Goal: Information Seeking & Learning: Learn about a topic

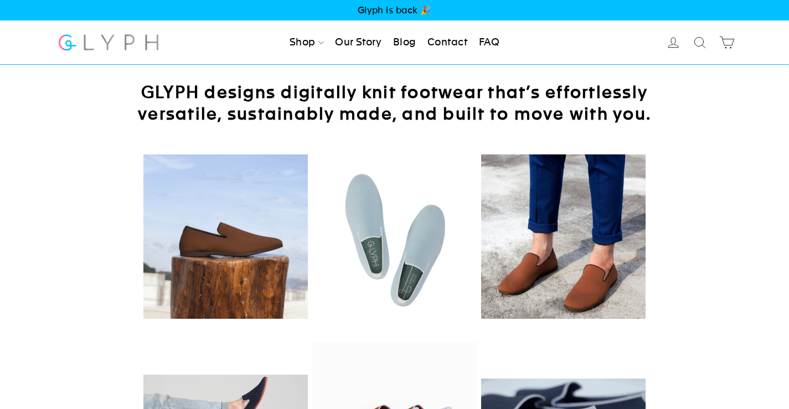
click at [381, 9] on span "Glyph is back 🎉" at bounding box center [394, 10] width 789 height 20
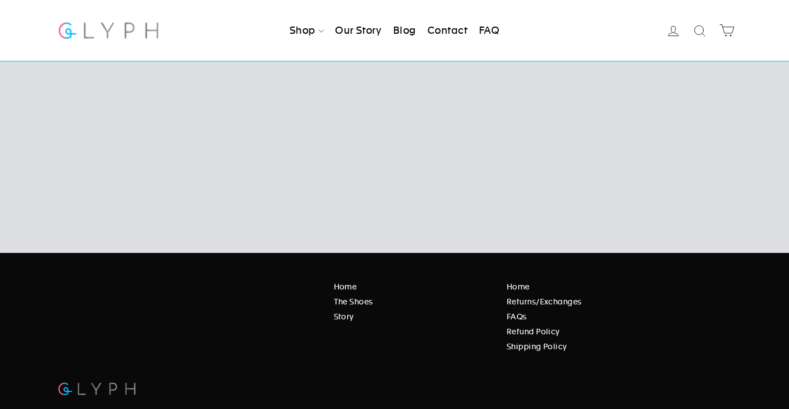
scroll to position [2034, 0]
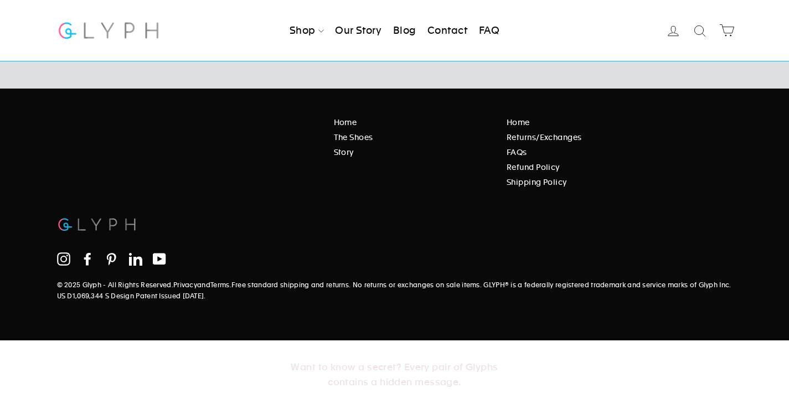
click at [85, 257] on icon at bounding box center [87, 258] width 13 height 13
click at [135, 259] on icon at bounding box center [135, 259] width 13 height 13
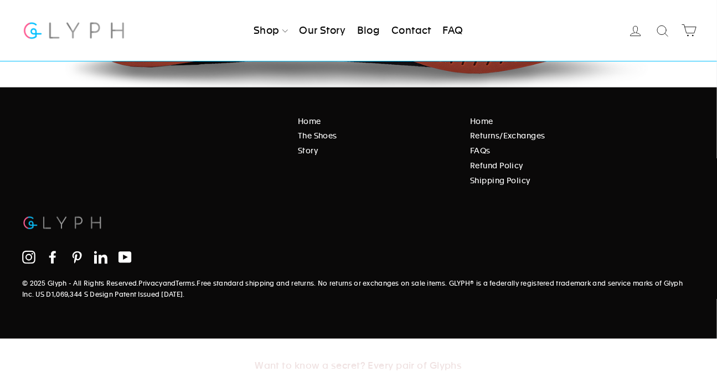
scroll to position [1939, 0]
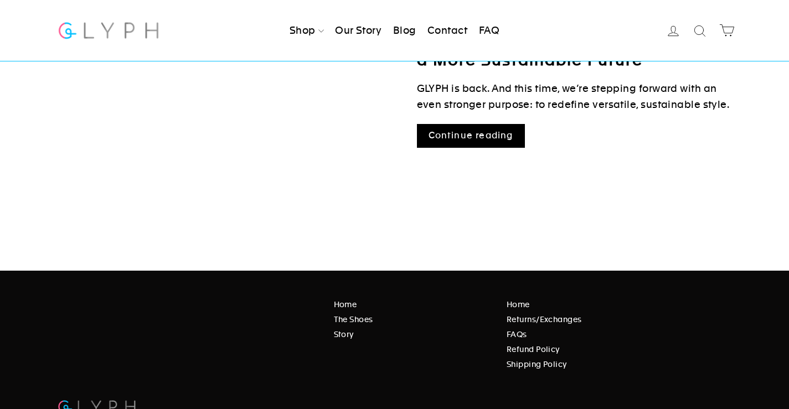
scroll to position [166, 0]
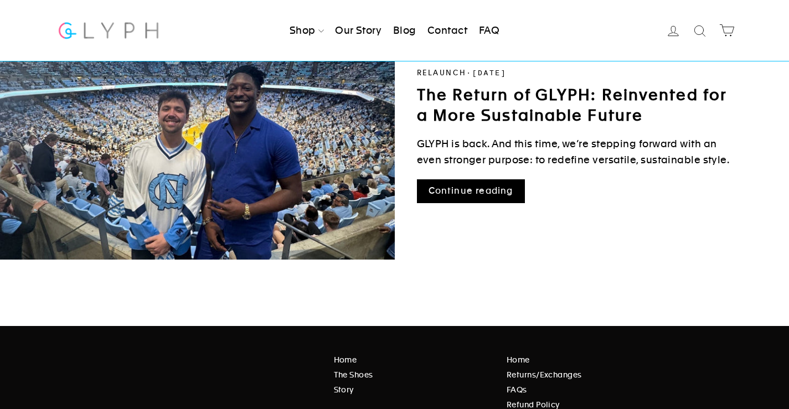
click at [474, 193] on link "Continue reading" at bounding box center [471, 191] width 108 height 24
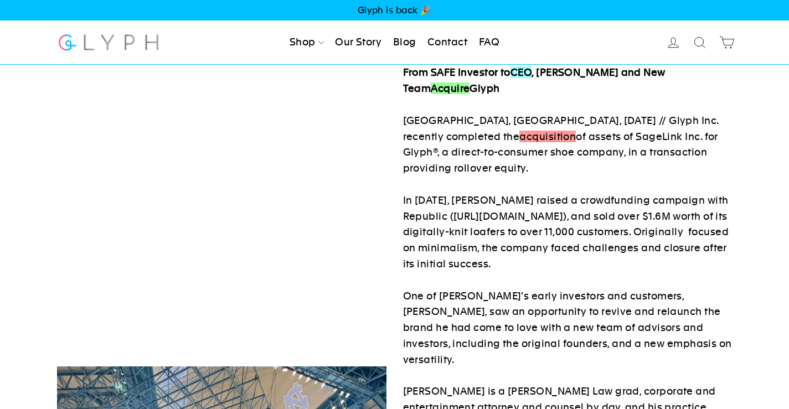
drag, startPoint x: 541, startPoint y: 71, endPoint x: 599, endPoint y: 71, distance: 58.7
click at [599, 71] on strong "From SAFE Investor to CEO , Peter Singh and New Team Acquire Glyph" at bounding box center [534, 80] width 262 height 28
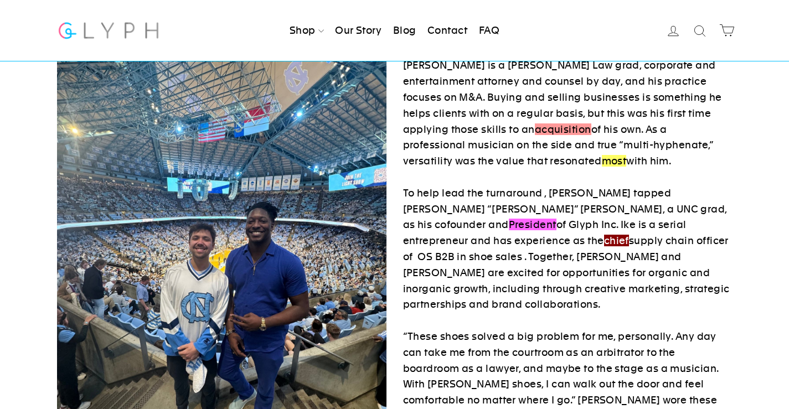
scroll to position [332, 0]
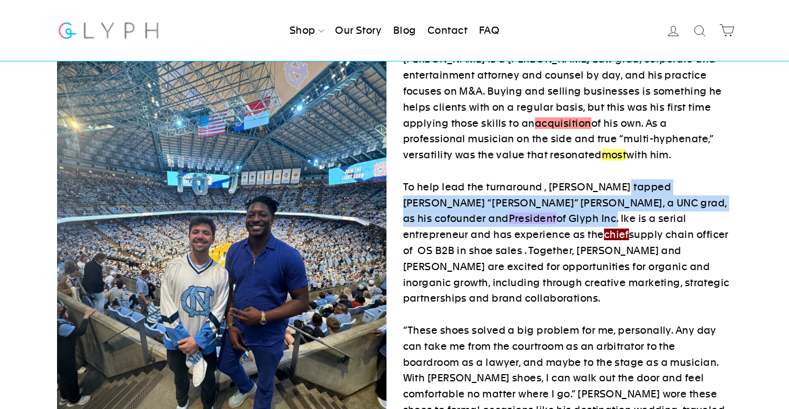
drag, startPoint x: 618, startPoint y: 169, endPoint x: 674, endPoint y: 189, distance: 59.9
click at [674, 189] on p "From SAFE Investor to CEO , Peter Singh and New Team Acquire Glyph RALEIGH, NC,…" at bounding box center [567, 179] width 329 height 893
copy p "Isaac “Ike” Murov, a UNC grad, as his cofounder and President of Glyph Inc"
click at [510, 188] on p "From SAFE Investor to CEO , Peter Singh and New Team Acquire Glyph RALEIGH, NC,…" at bounding box center [567, 179] width 329 height 893
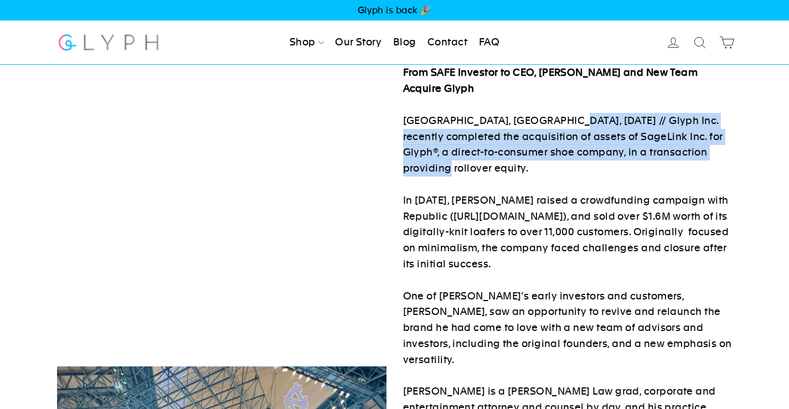
drag, startPoint x: 551, startPoint y: 121, endPoint x: 643, endPoint y: 174, distance: 105.6
copy p "Glyph Inc. recently completed the acquisition of assets of SageLink Inc. for Gl…"
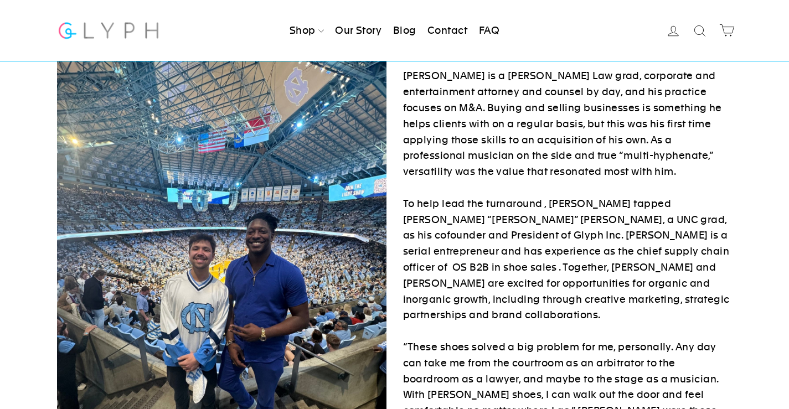
scroll to position [332, 0]
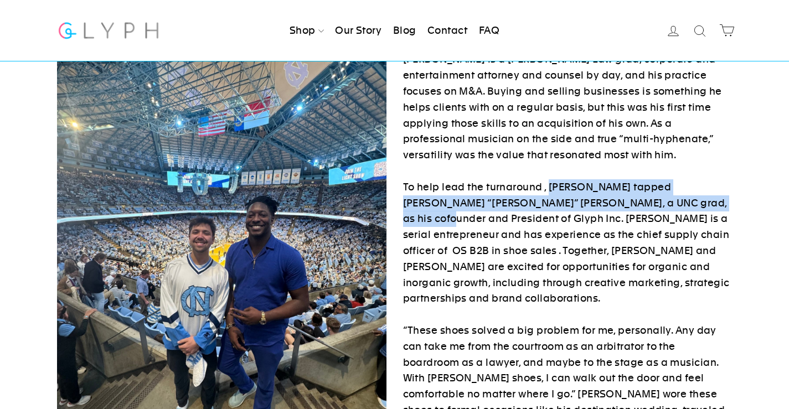
drag, startPoint x: 550, startPoint y: 169, endPoint x: 677, endPoint y: 185, distance: 128.8
click at [677, 185] on p "From SAFE Investor to CEO, Peter Singh and New Team Acquire Glyph RALEIGH, NC, …" at bounding box center [567, 179] width 329 height 893
copy p "Peter tapped Isaac “Ike” Murov, a UNC grad, as his cofounder and President of G…"
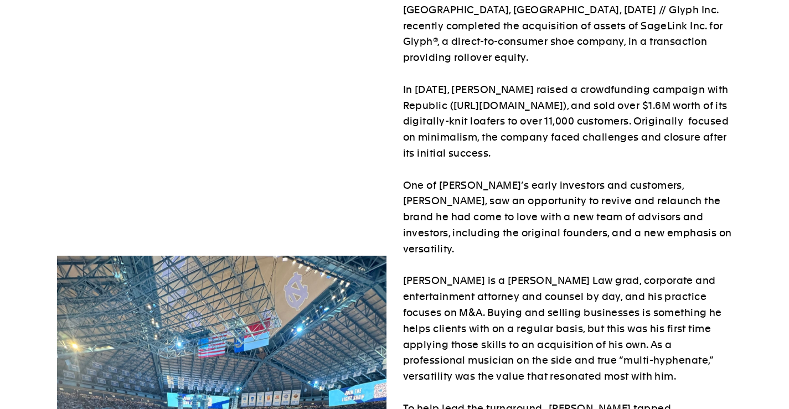
click at [533, 224] on p "From SAFE Investor to CEO, Peter Singh and New Team Acquire Glyph RALEIGH, NC, …" at bounding box center [567, 400] width 329 height 893
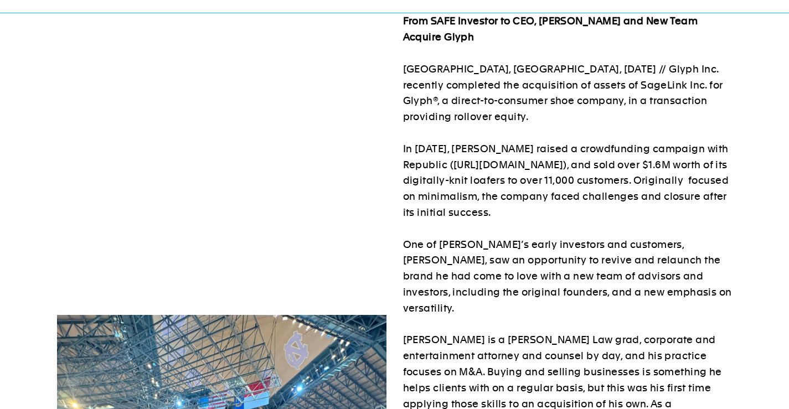
scroll to position [0, 0]
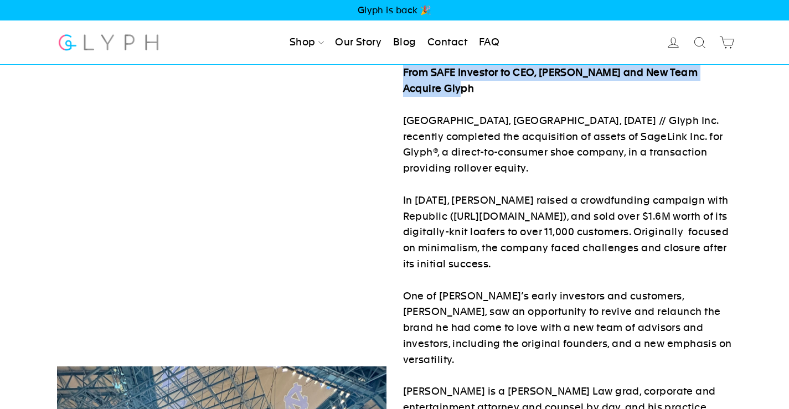
drag, startPoint x: 402, startPoint y: 68, endPoint x: 585, endPoint y: 83, distance: 183.3
copy strong "From SAFE Investor to CEO, Peter Singh and New Team Acquire Glyph"
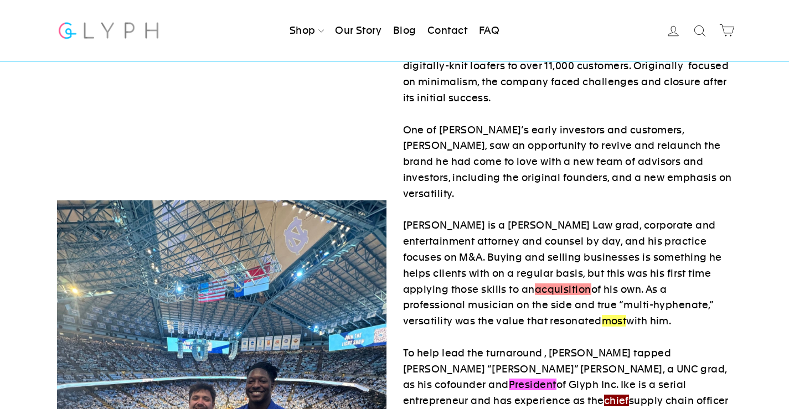
scroll to position [277, 0]
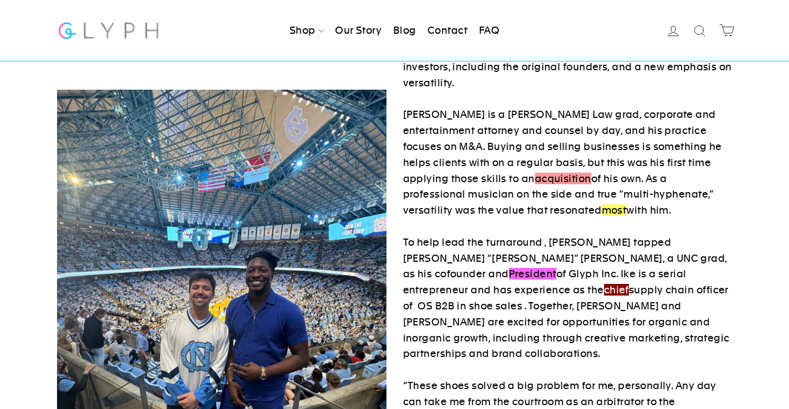
click at [543, 264] on p "From SAFE Investor to CEO , Peter Singh and New Team Acquire Glyph RALEIGH, NC,…" at bounding box center [567, 234] width 329 height 893
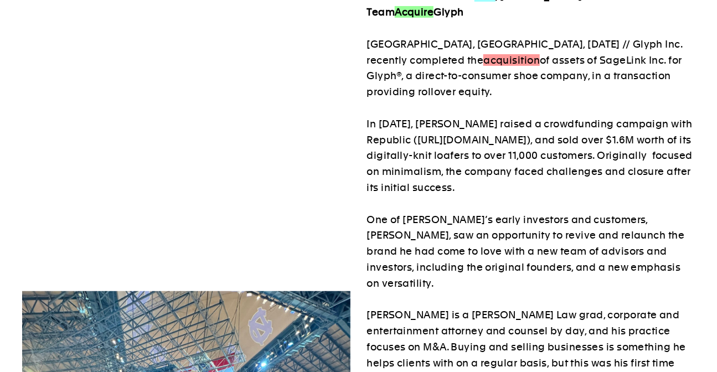
scroll to position [251, 0]
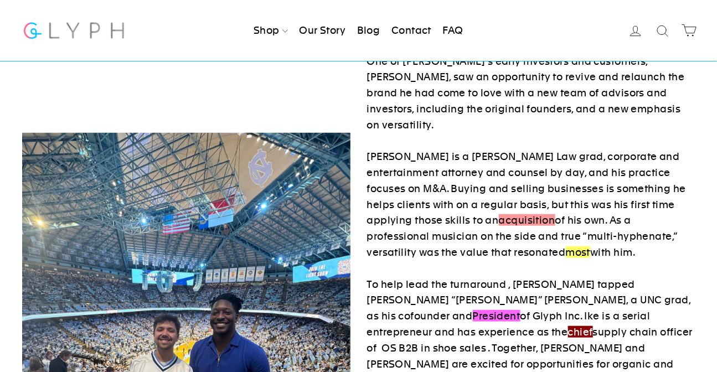
click at [374, 138] on p "From SAFE Investor to CEO , Peter Singh and New Team Acquire Glyph RALEIGH, NC,…" at bounding box center [531, 276] width 328 height 893
drag, startPoint x: 374, startPoint y: 138, endPoint x: 410, endPoint y: 138, distance: 36.0
click at [410, 138] on p "From SAFE Investor to CEO , Peter Singh and New Team Acquire Glyph RALEIGH, NC,…" at bounding box center [531, 276] width 328 height 893
copy p "Peter Singh"
click at [369, 138] on p "From SAFE Investor to CEO , Peter Singh and New Team Acquire Glyph RALEIGH, NC,…" at bounding box center [531, 276] width 328 height 893
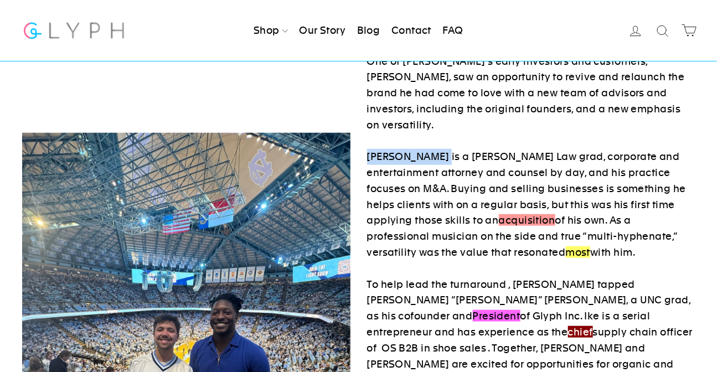
drag, startPoint x: 369, startPoint y: 138, endPoint x: 428, endPoint y: 137, distance: 59.2
click at [428, 137] on p "From SAFE Investor to CEO , Peter Singh and New Team Acquire Glyph RALEIGH, NC,…" at bounding box center [531, 276] width 328 height 893
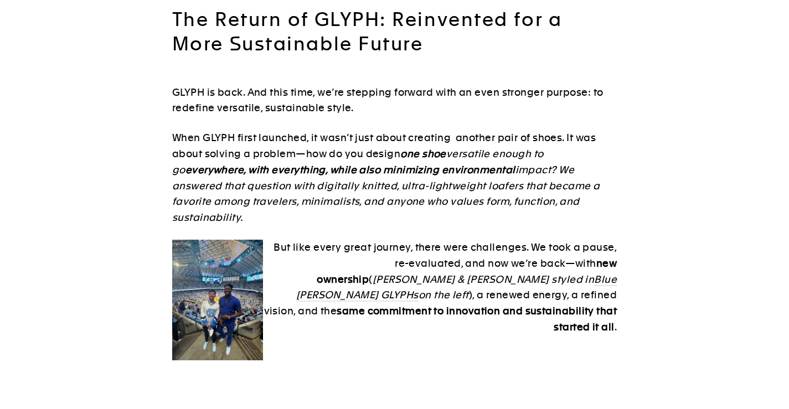
scroll to position [111, 0]
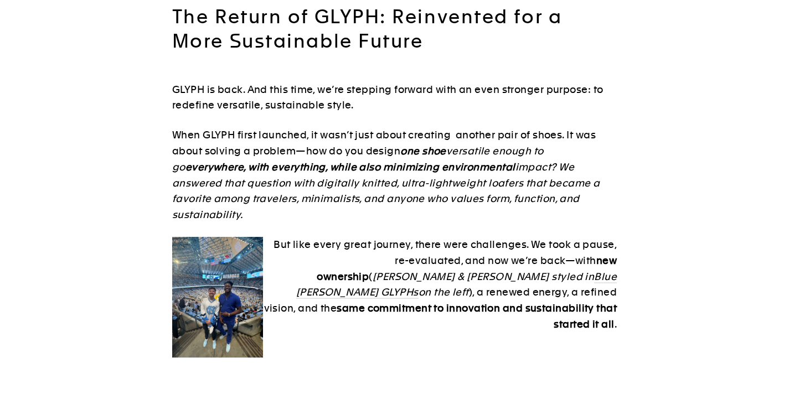
click at [296, 271] on em "[PERSON_NAME] & [PERSON_NAME] styled in Blue [PERSON_NAME] GLYPHs on the left" at bounding box center [456, 285] width 320 height 29
drag, startPoint x: 270, startPoint y: 259, endPoint x: 308, endPoint y: 259, distance: 38.7
click at [308, 271] on em "[PERSON_NAME] & [PERSON_NAME] styled in Blue [PERSON_NAME] GLYPHs on the left" at bounding box center [456, 285] width 320 height 29
copy em "[PERSON_NAME]"
click at [301, 271] on em "[PERSON_NAME] & [PERSON_NAME] styled in Blue [PERSON_NAME] GLYPHs on the left" at bounding box center [456, 285] width 320 height 29
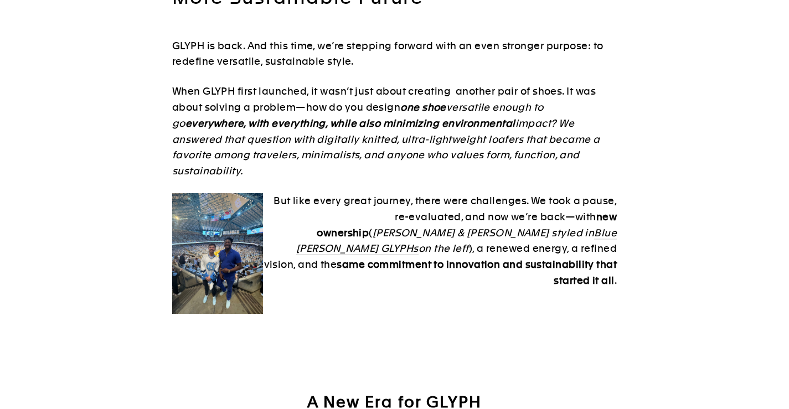
scroll to position [166, 0]
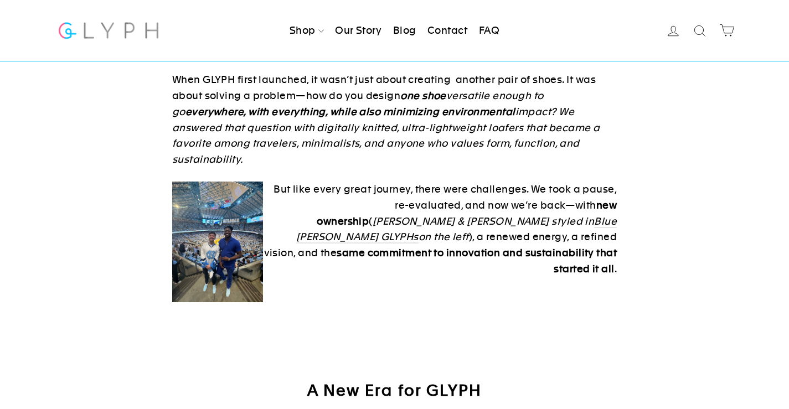
click at [411, 137] on p "When GLYPH first launched, it wasn’t just about creating another pair of shoes.…" at bounding box center [394, 120] width 444 height 96
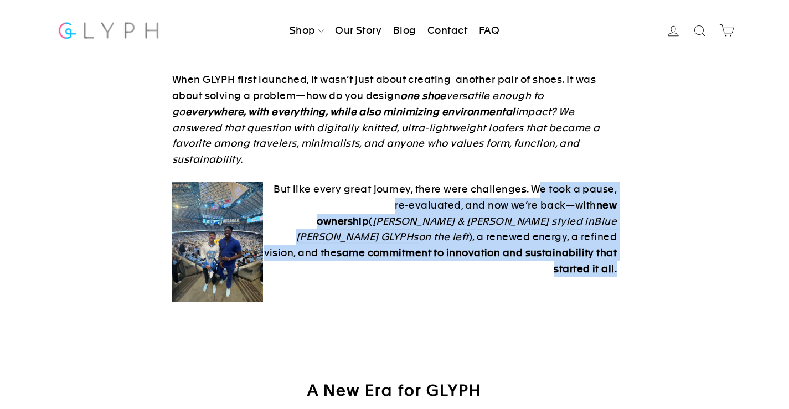
drag, startPoint x: 531, startPoint y: 170, endPoint x: 651, endPoint y: 239, distance: 138.6
copy p "We took a pause, re-evaluated, and now we’re back—with new ownership ( [PERSON_…"
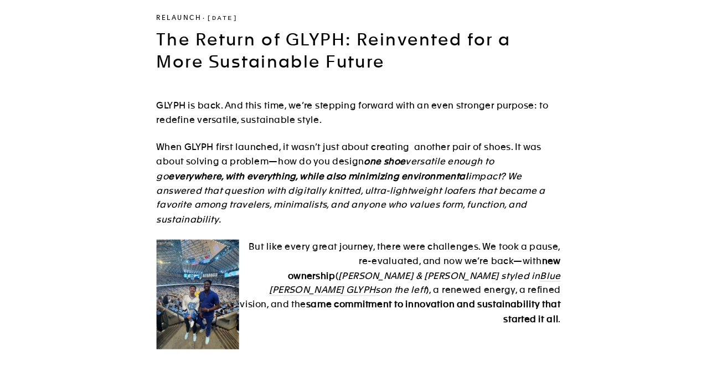
scroll to position [0, 0]
